Goal: Check status: Check status

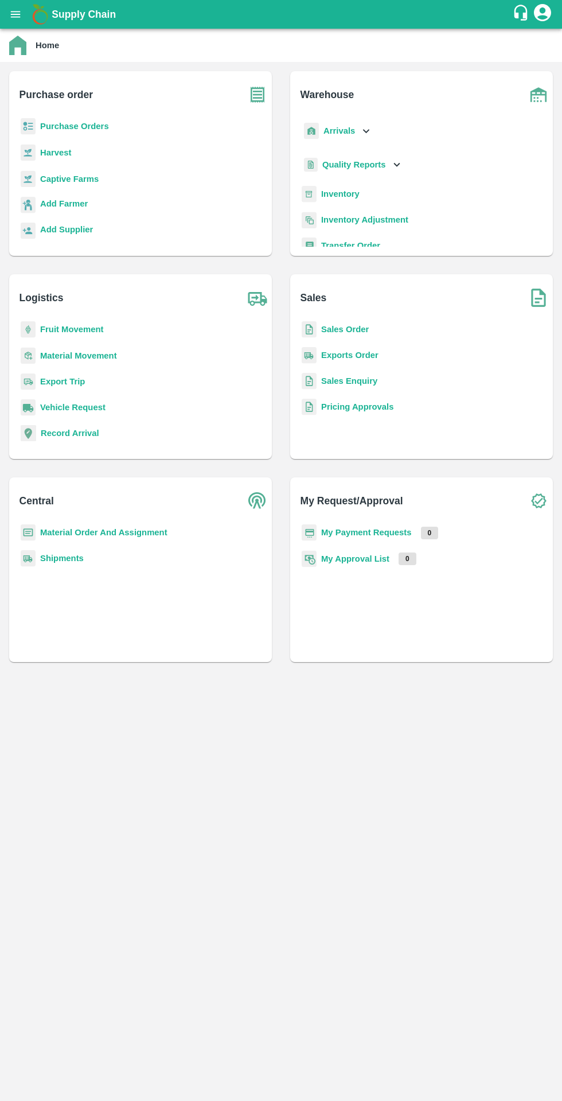
click at [81, 124] on b "Purchase Orders" at bounding box center [74, 126] width 69 height 9
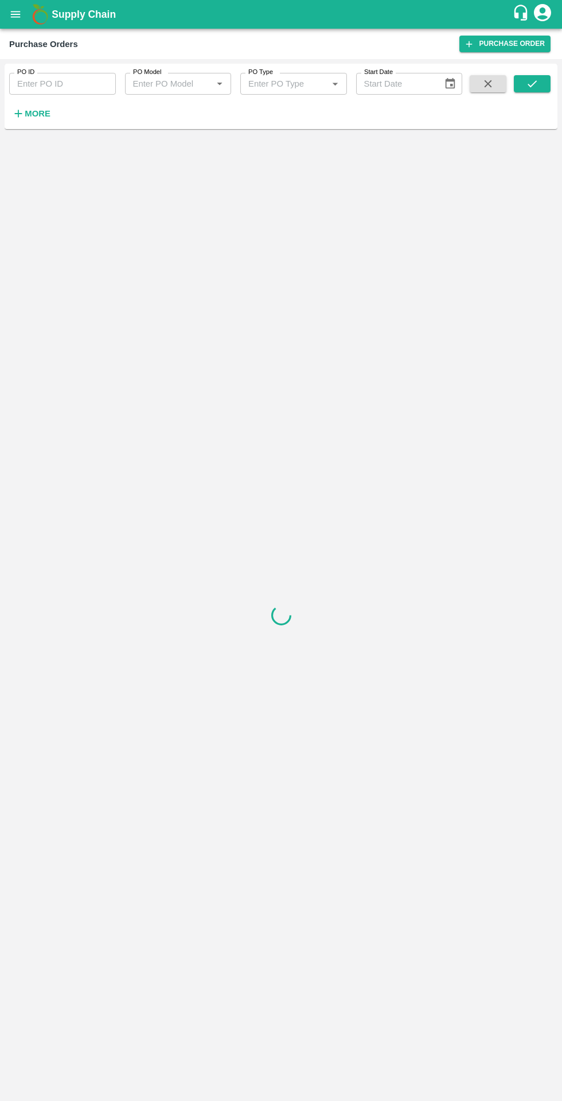
click at [24, 22] on button "open drawer" at bounding box center [15, 14] width 26 height 26
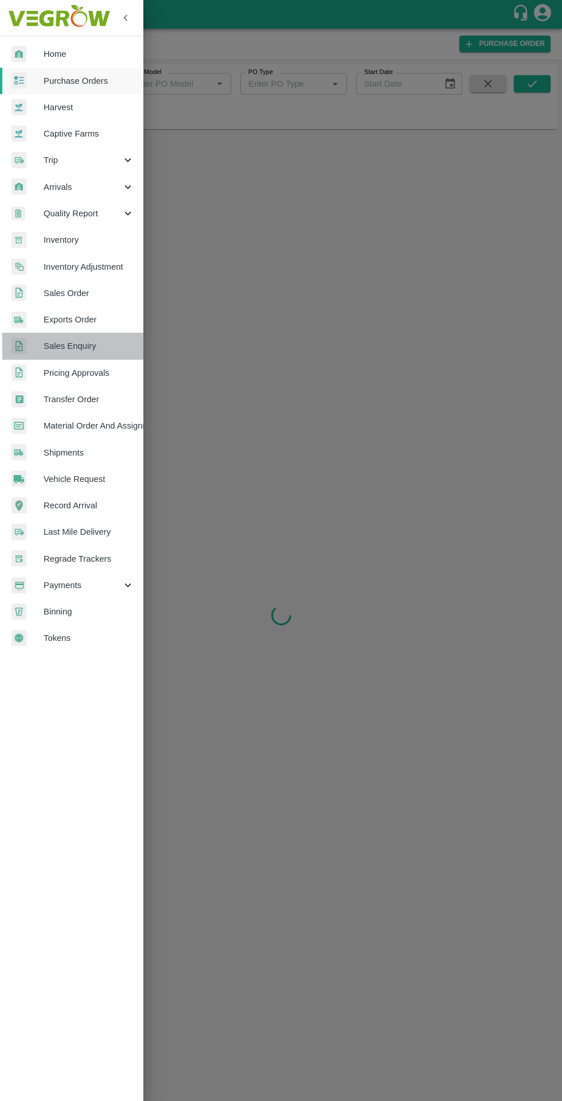
click at [117, 346] on span "Sales Enquiry" at bounding box center [89, 346] width 91 height 13
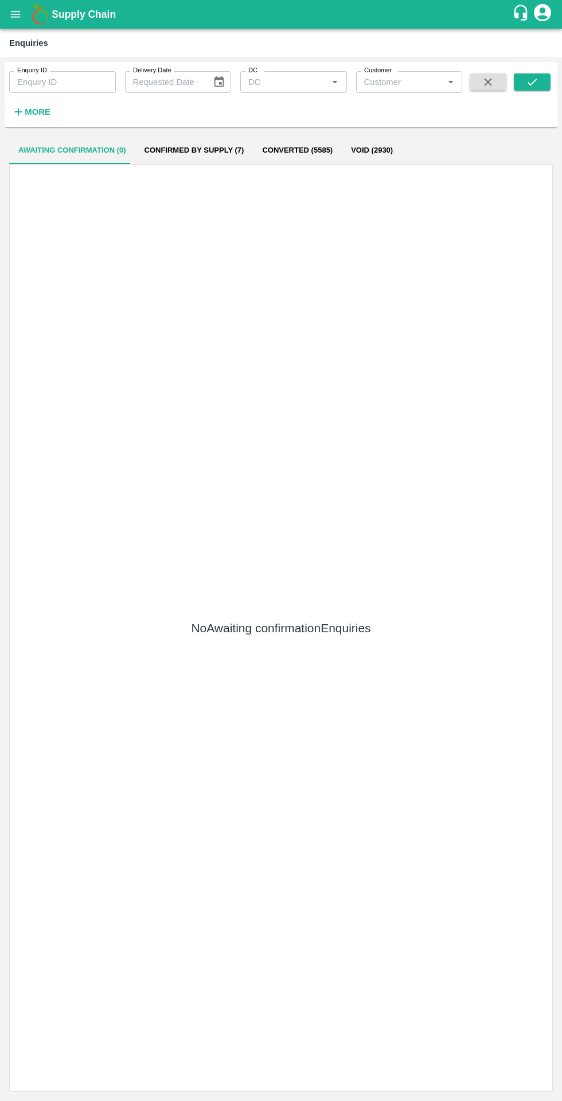
click at [87, 80] on input "Enquiry ID" at bounding box center [62, 82] width 107 height 22
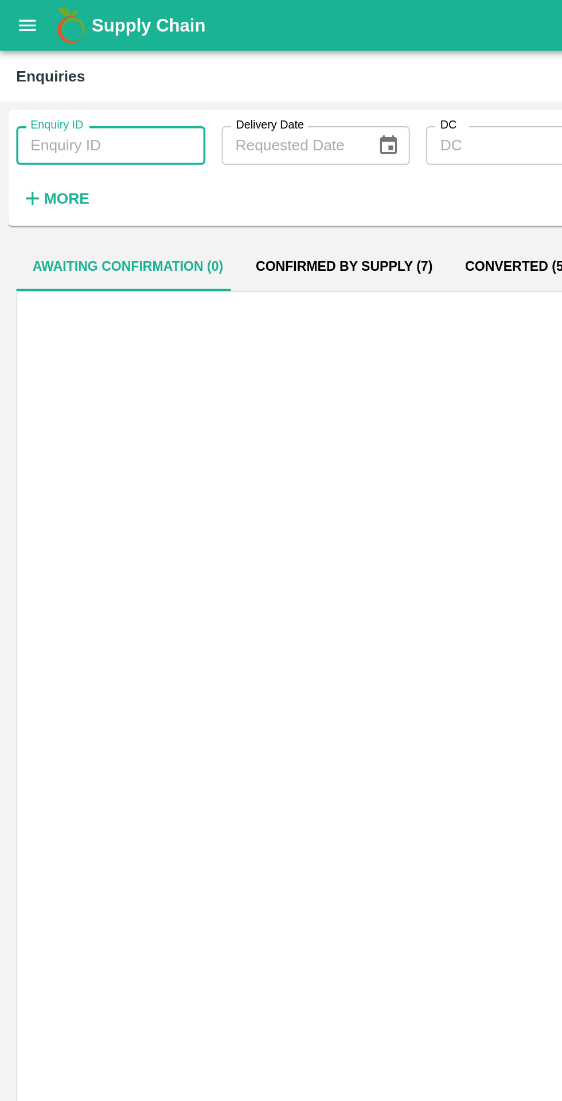
click at [20, 20] on icon "open drawer" at bounding box center [15, 14] width 13 height 13
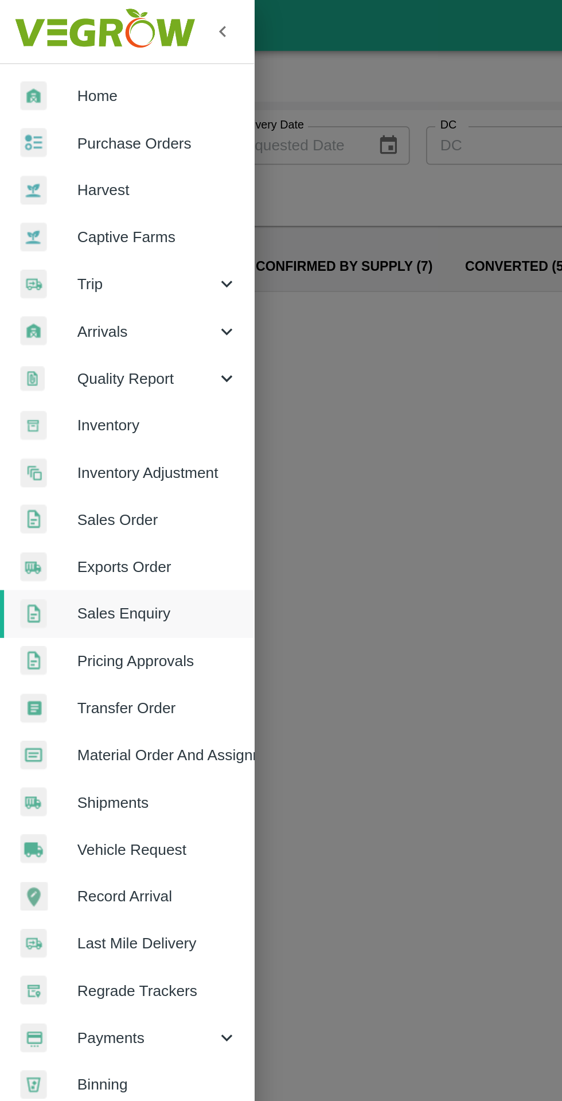
click at [99, 297] on span "Sales Order" at bounding box center [89, 293] width 91 height 13
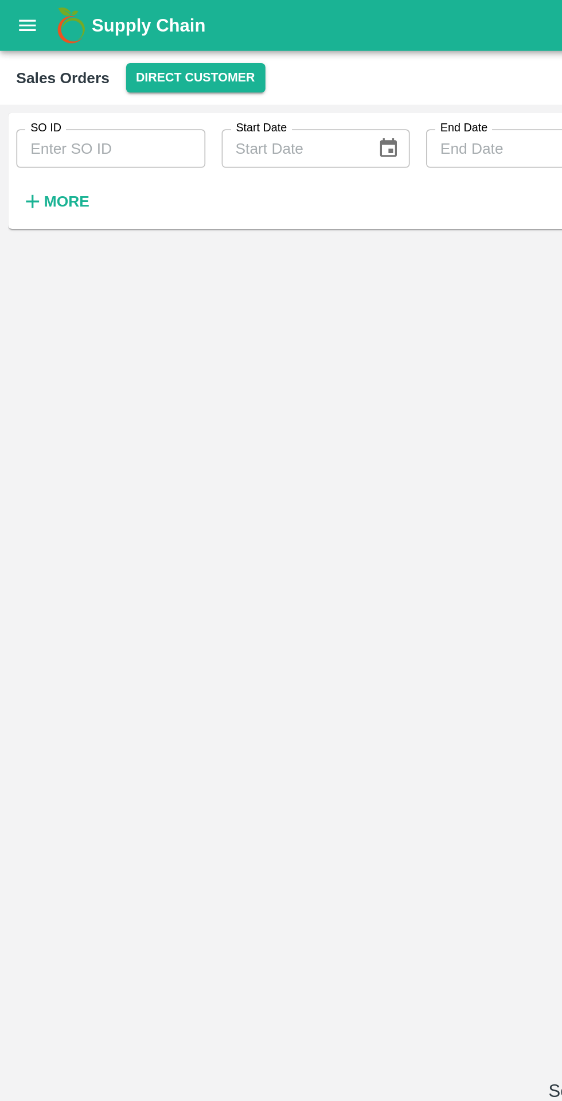
click at [83, 84] on input "SO ID" at bounding box center [62, 84] width 107 height 22
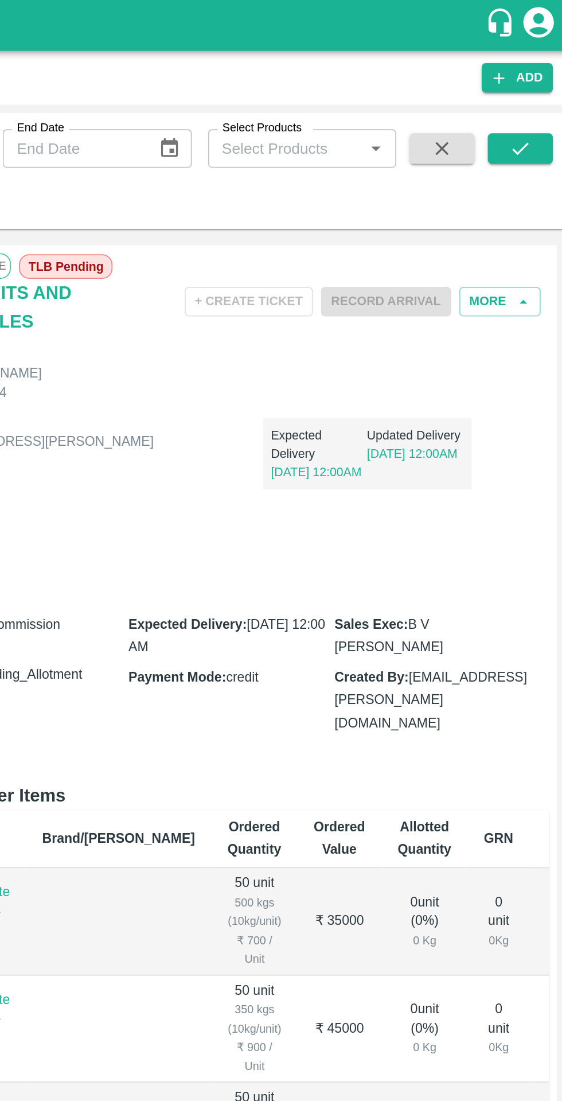
type input "606767"
click at [531, 91] on button "submit" at bounding box center [532, 83] width 37 height 17
